Goal: Connect with others: Connect with others

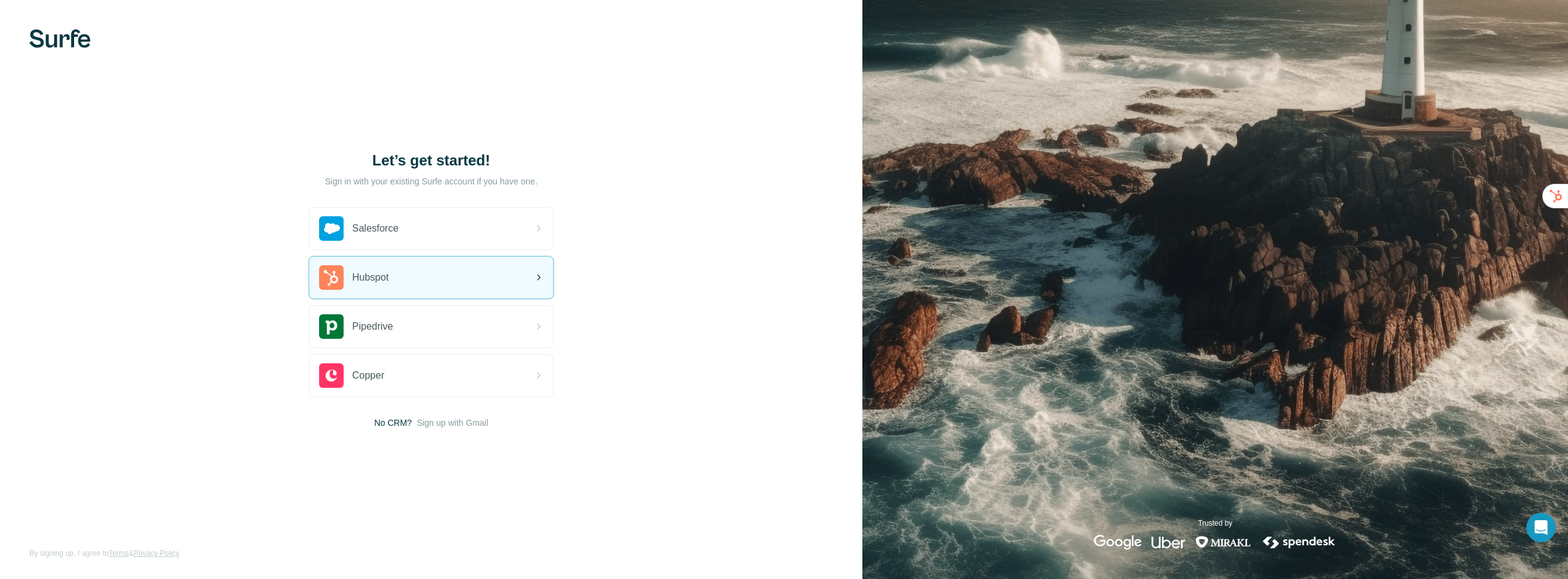
click at [406, 274] on div "Hubspot" at bounding box center [431, 278] width 243 height 42
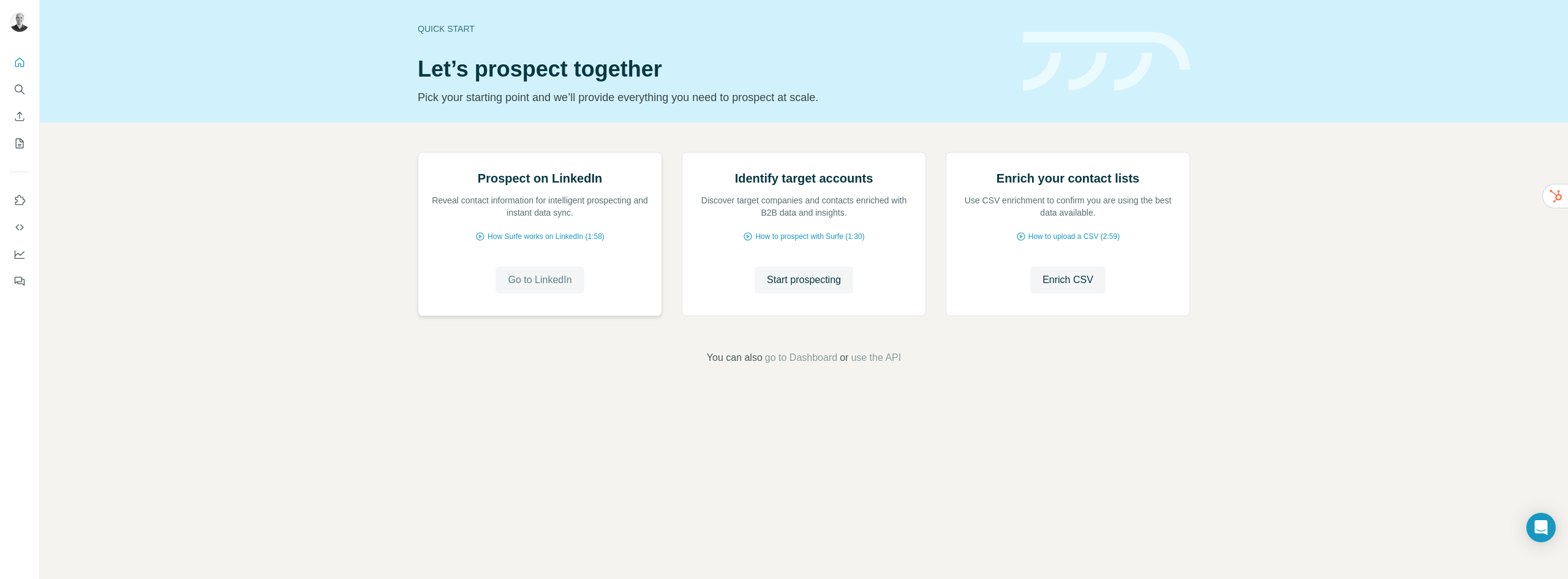
click at [516, 287] on span "Go to LinkedIn" at bounding box center [540, 280] width 64 height 15
